Goal: Transaction & Acquisition: Purchase product/service

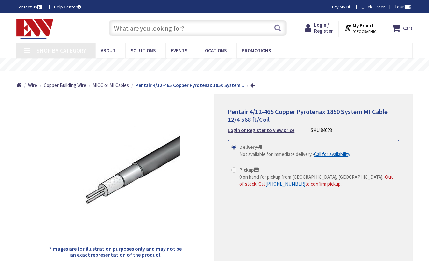
type input "[STREET_ADDRESS]"
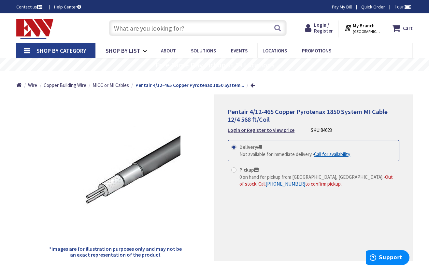
scroll to position [65, 0]
